Goal: Information Seeking & Learning: Learn about a topic

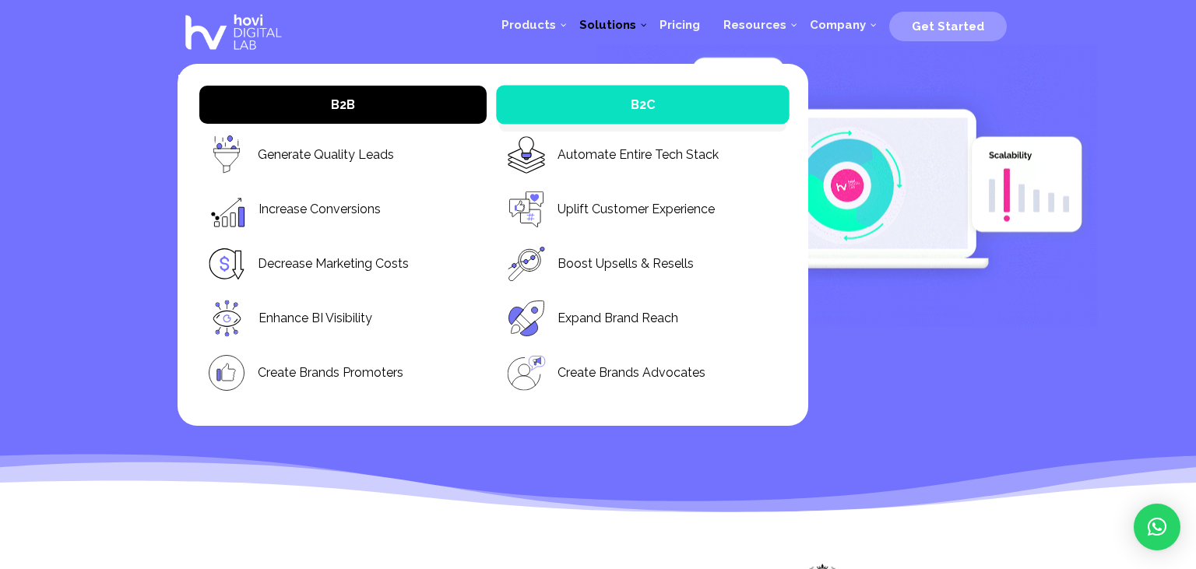
click at [525, 104] on span "B2C" at bounding box center [642, 105] width 293 height 39
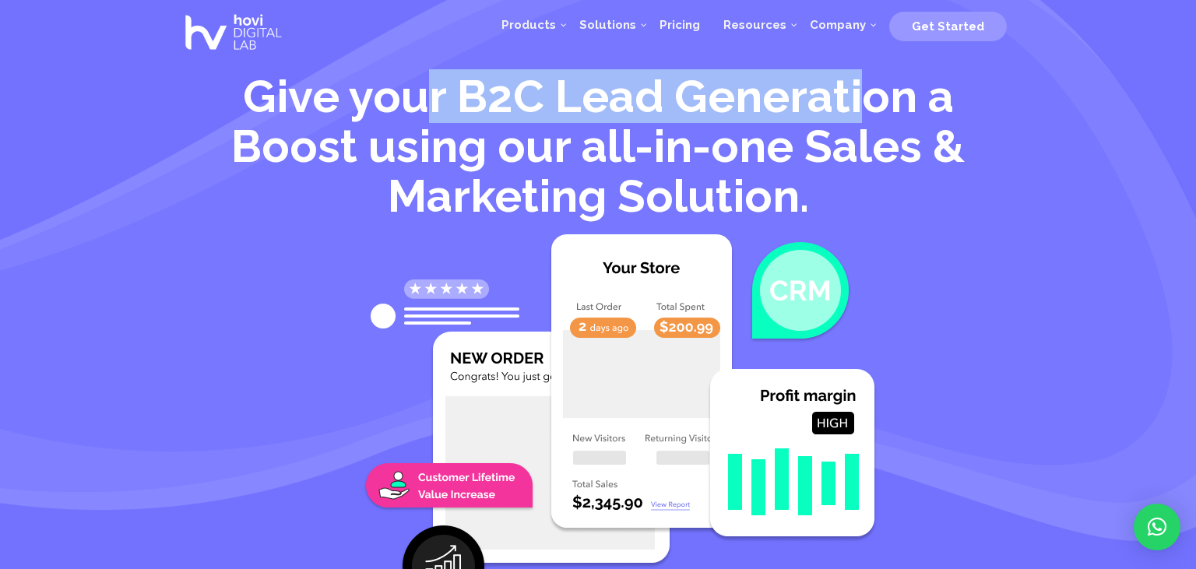
drag, startPoint x: 728, startPoint y: 95, endPoint x: 874, endPoint y: 95, distance: 146.4
click at [874, 95] on h1 "Give your B2C Lead Generation a Boost using our all-in-one Sales & Marketing So…" at bounding box center [598, 150] width 841 height 157
click at [786, 111] on h1 "Give your B2C Lead Generation a Boost using our all-in-one Sales & Marketing So…" at bounding box center [598, 150] width 841 height 157
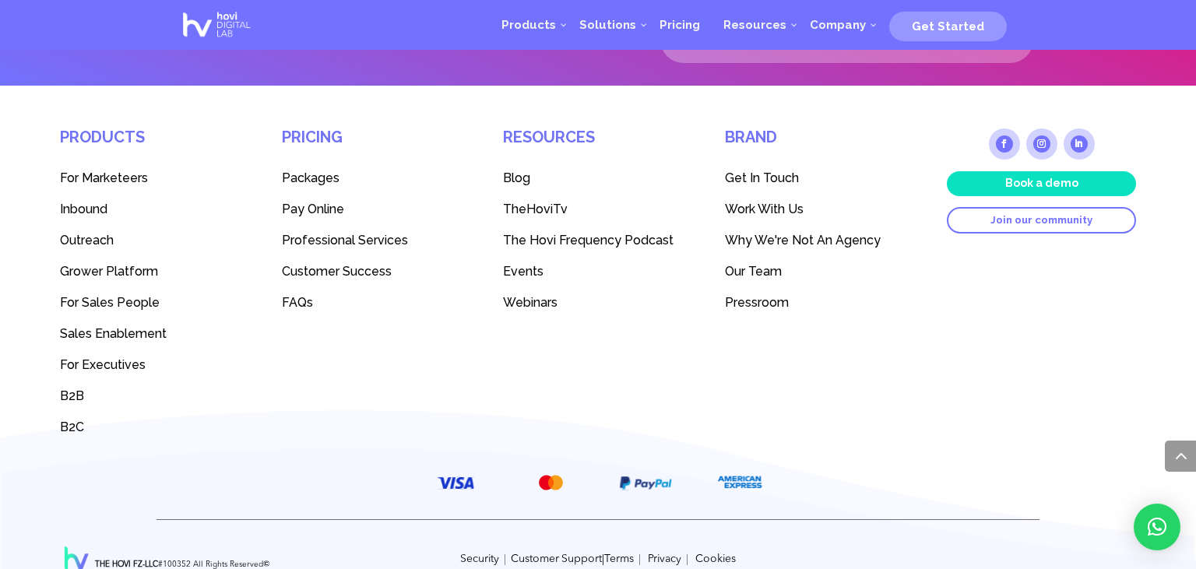
scroll to position [4156, 0]
